Goal: Task Accomplishment & Management: Complete application form

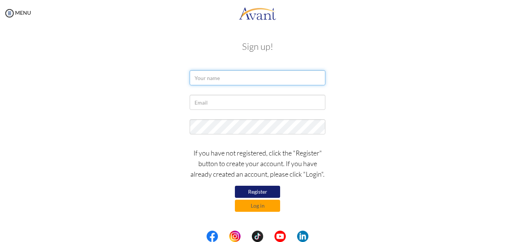
click at [223, 79] on input "text" at bounding box center [258, 77] width 136 height 15
click at [231, 74] on input "text" at bounding box center [258, 77] width 136 height 15
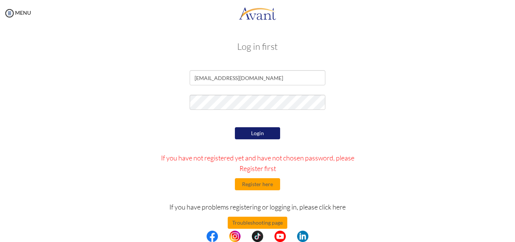
drag, startPoint x: 384, startPoint y: 140, endPoint x: 380, endPoint y: 131, distance: 10.1
click at [384, 137] on div "Login If you have not registered yet and have not chosen password, please Regis…" at bounding box center [257, 196] width 441 height 142
click at [245, 129] on button "Login" at bounding box center [257, 133] width 45 height 12
click at [251, 183] on button "Register here" at bounding box center [257, 184] width 45 height 12
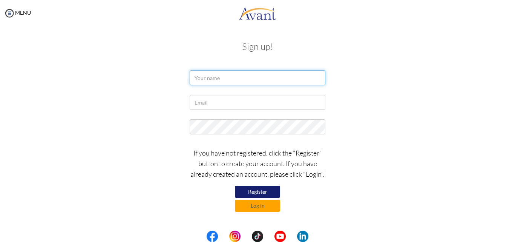
click at [241, 81] on input "text" at bounding box center [258, 77] width 136 height 15
type input "[PERSON_NAME]"
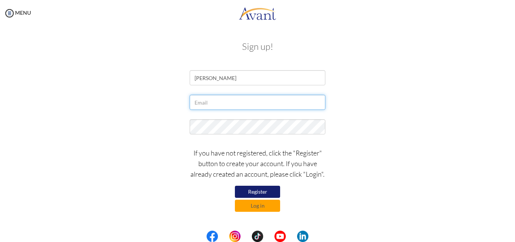
drag, startPoint x: 227, startPoint y: 103, endPoint x: 231, endPoint y: 107, distance: 5.6
click at [227, 103] on input "text" at bounding box center [258, 102] width 136 height 15
type input "[EMAIL_ADDRESS][DOMAIN_NAME]"
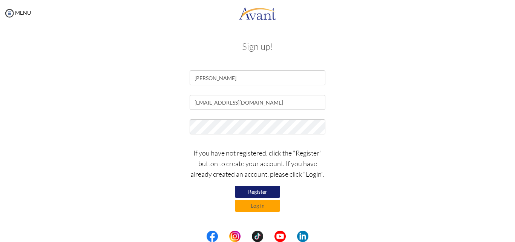
click at [431, 172] on div "If you have not registered, click the "Register" button to create your account.…" at bounding box center [257, 178] width 441 height 68
click at [246, 189] on button "Register" at bounding box center [257, 192] width 45 height 12
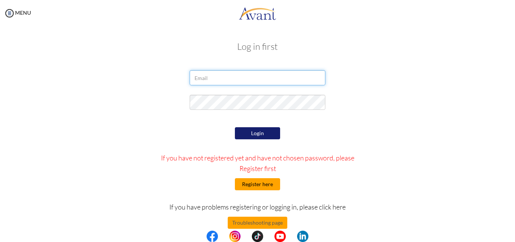
type input "[EMAIL_ADDRESS][DOMAIN_NAME]"
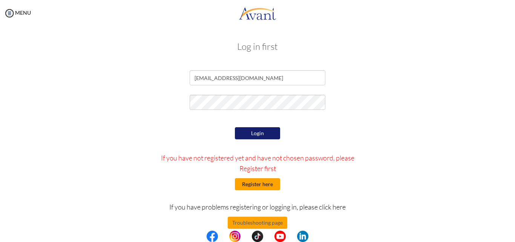
click at [252, 188] on button "Register here" at bounding box center [257, 184] width 45 height 12
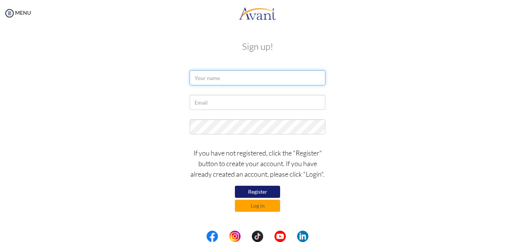
click at [241, 78] on input "text" at bounding box center [258, 77] width 136 height 15
type input "[PERSON_NAME]"
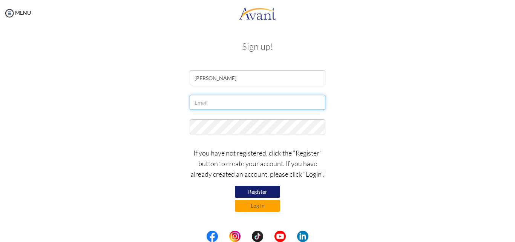
drag, startPoint x: 244, startPoint y: 86, endPoint x: 228, endPoint y: 101, distance: 21.6
click at [228, 101] on input "text" at bounding box center [258, 102] width 136 height 15
type input "[EMAIL_ADDRESS][DOMAIN_NAME]"
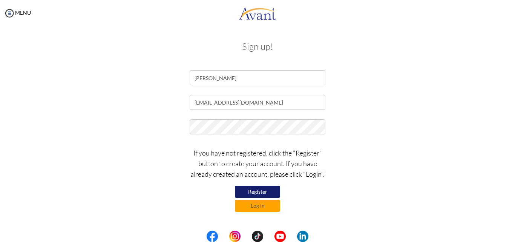
click at [393, 121] on div at bounding box center [257, 128] width 441 height 19
click at [271, 194] on button "Register" at bounding box center [257, 192] width 45 height 12
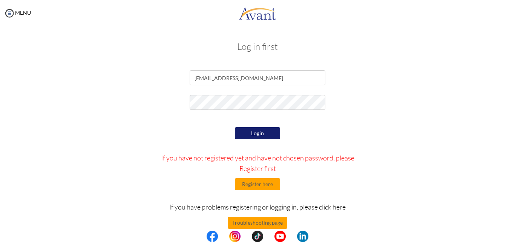
scroll to position [12, 0]
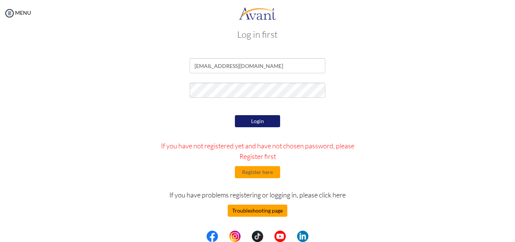
click at [256, 211] on button "Troubleshooting page" at bounding box center [258, 210] width 60 height 12
click at [273, 208] on button "Troubleshooting page" at bounding box center [258, 210] width 60 height 12
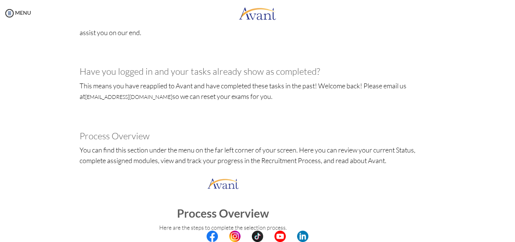
scroll to position [591, 0]
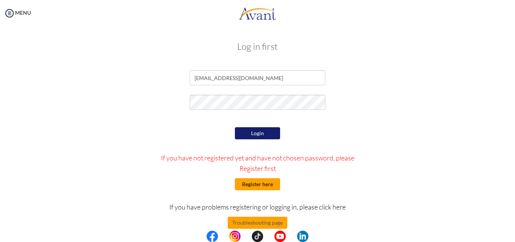
click at [258, 184] on button "Register here" at bounding box center [257, 184] width 45 height 12
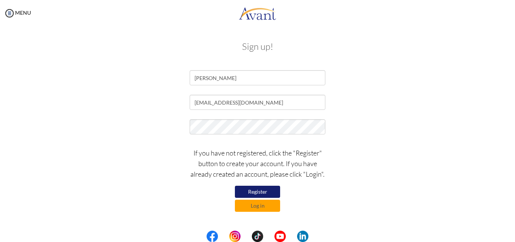
click at [258, 191] on button "Register" at bounding box center [257, 192] width 45 height 12
